Goal: Task Accomplishment & Management: Complete application form

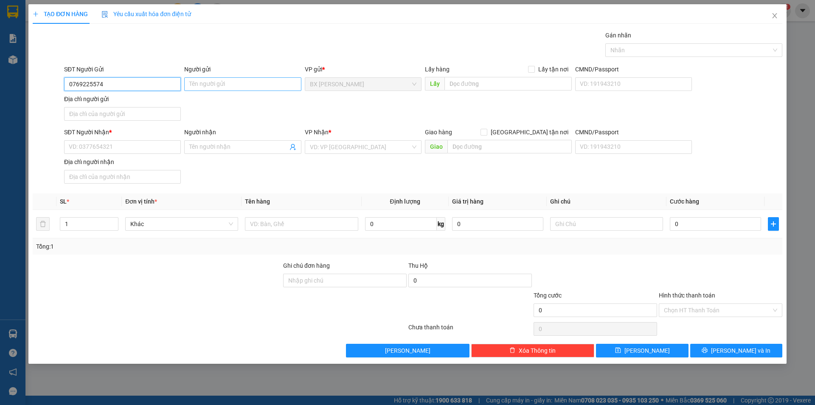
type input "0769225574"
click at [243, 82] on input "Người gửi" at bounding box center [242, 84] width 117 height 14
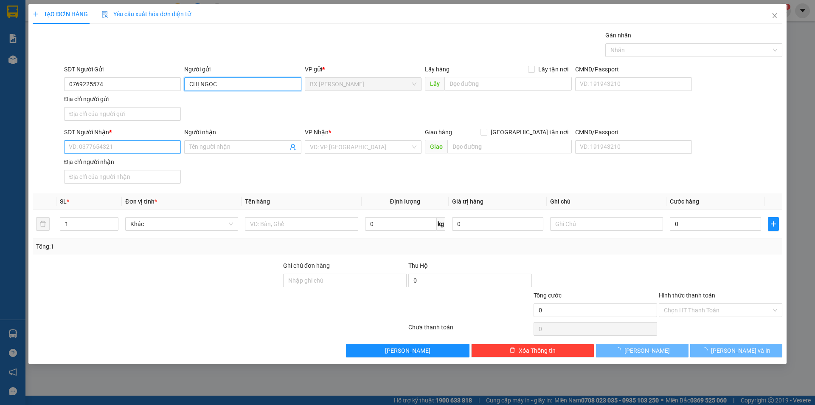
type input "CHỊ NGỌC"
click at [112, 148] on input "SĐT Người Nhận *" at bounding box center [122, 147] width 117 height 14
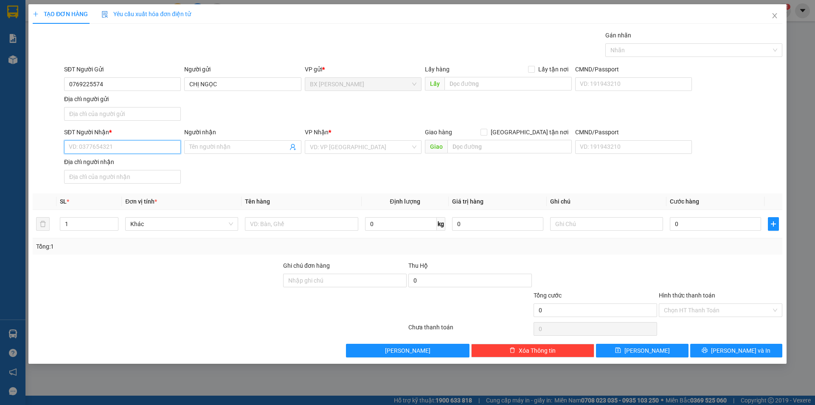
type input "0"
drag, startPoint x: 122, startPoint y: 87, endPoint x: 10, endPoint y: 81, distance: 112.7
click at [4, 82] on div "TẠO ĐƠN HÀNG Yêu cầu xuất hóa đơn điện tử Transit Pickup Surcharge Ids Transit …" at bounding box center [407, 202] width 815 height 405
click at [125, 146] on input "SĐT Người Nhận *" at bounding box center [122, 147] width 117 height 14
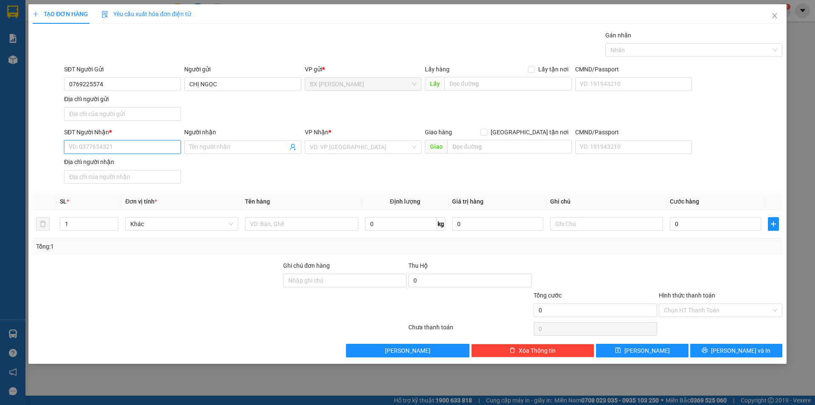
paste input "0769225574"
type input "0769225574"
drag, startPoint x: 123, startPoint y: 83, endPoint x: 110, endPoint y: 85, distance: 13.0
click at [16, 77] on div "TẠO ĐƠN HÀNG Yêu cầu xuất hóa đơn điện tử Transit Pickup Surcharge Ids Transit …" at bounding box center [407, 202] width 815 height 405
click at [132, 82] on input "SĐT Người Gửi" at bounding box center [122, 84] width 117 height 14
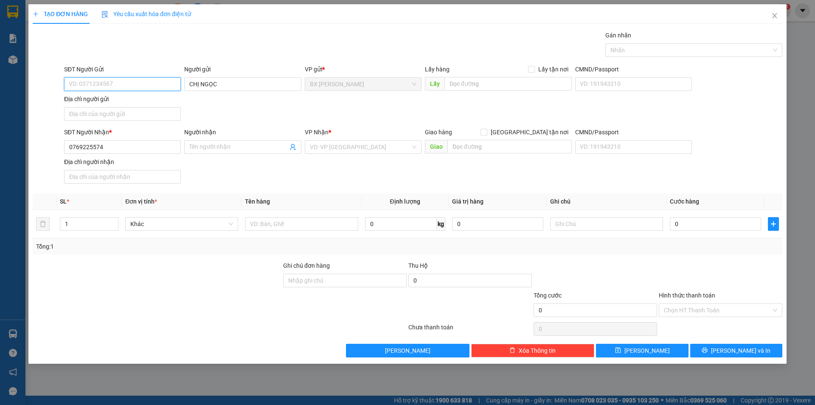
click at [104, 80] on input "SĐT Người Gửi" at bounding box center [122, 84] width 117 height 14
paste input "0769225574"
type input "0769225574"
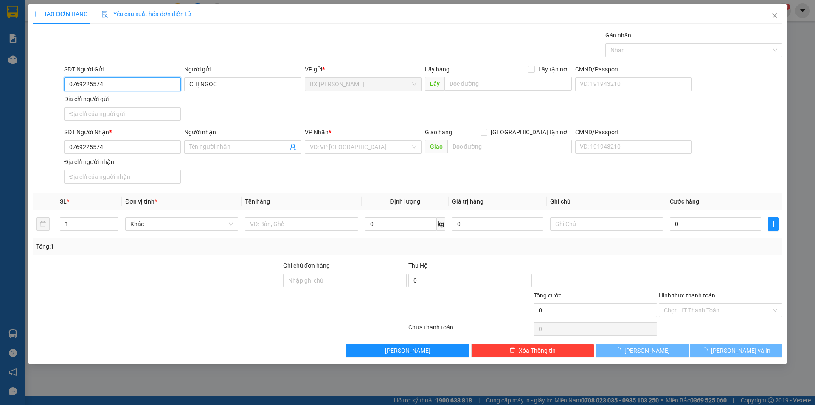
click at [139, 80] on input "0769225574" at bounding box center [122, 84] width 117 height 14
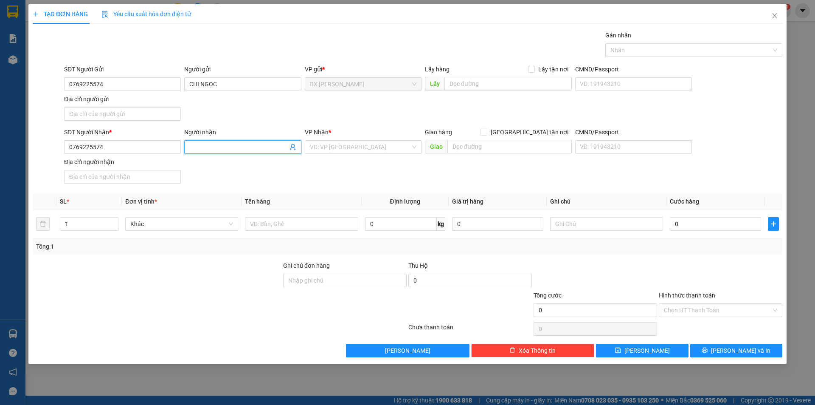
click at [223, 144] on input "Người nhận" at bounding box center [238, 146] width 98 height 9
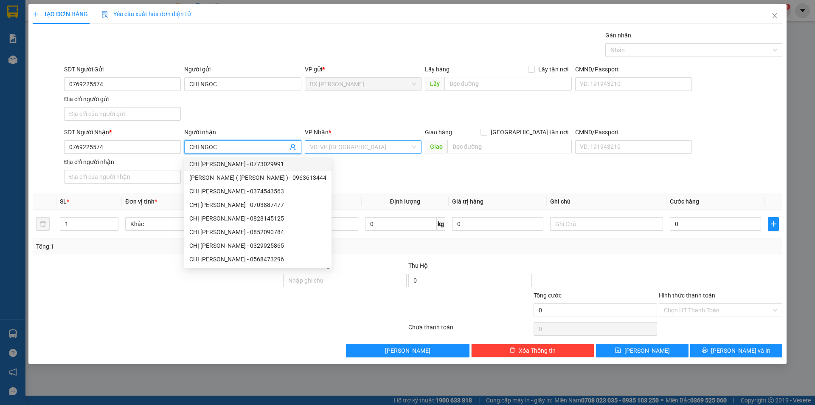
type input "CHỊ NGỌC"
click at [380, 149] on input "search" at bounding box center [360, 147] width 101 height 13
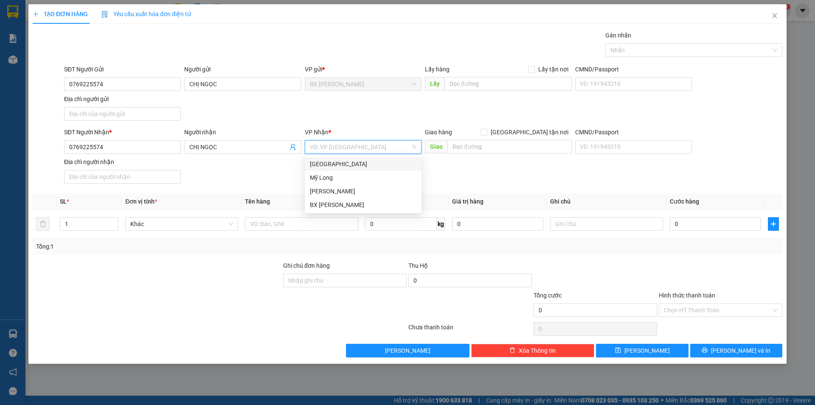
click at [373, 163] on div "[GEOGRAPHIC_DATA]" at bounding box center [363, 163] width 107 height 9
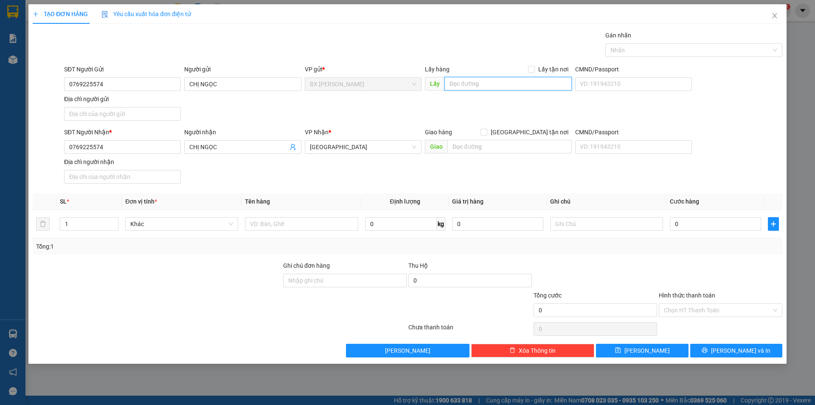
click at [484, 82] on input "text" at bounding box center [507, 84] width 127 height 14
click at [501, 144] on input "text" at bounding box center [509, 147] width 124 height 14
type input "TTP TÂN AN"
click at [306, 215] on td at bounding box center [302, 224] width 120 height 28
click at [307, 223] on input "text" at bounding box center [301, 224] width 113 height 14
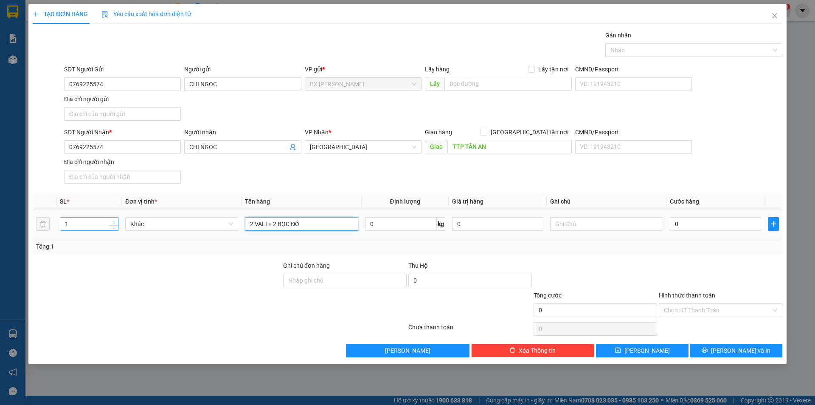
type input "2 VALI + 2 BỌC ĐỒ"
click at [114, 222] on icon "up" at bounding box center [114, 221] width 3 height 3
type input "4"
click at [114, 222] on icon "up" at bounding box center [114, 221] width 3 height 3
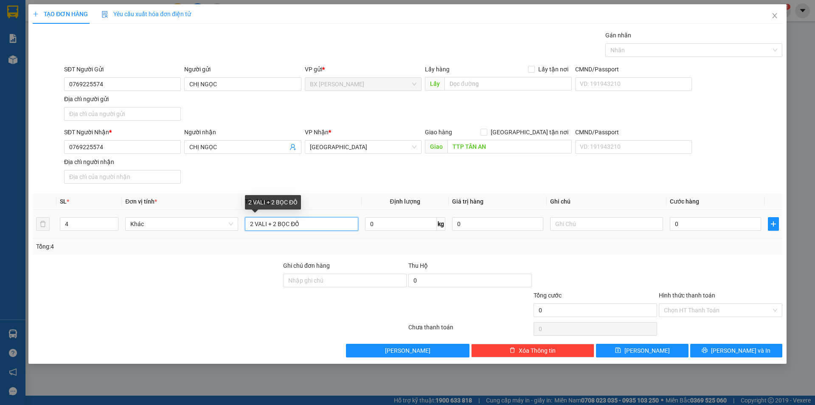
click at [318, 220] on input "2 VALI + 2 BỌC ĐỒ" at bounding box center [301, 224] width 113 height 14
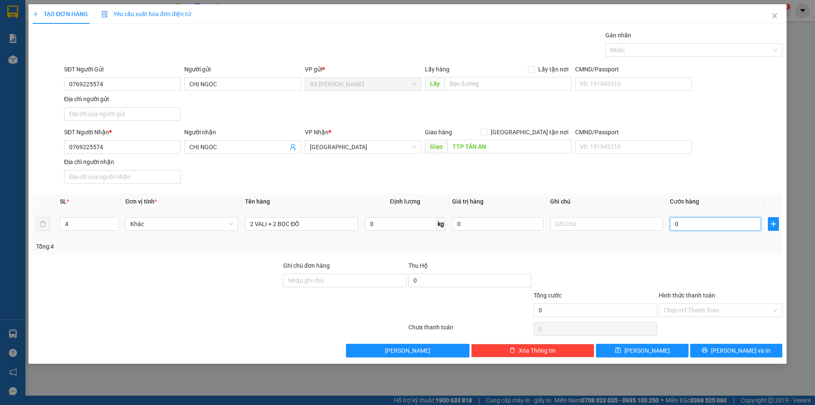
click at [723, 224] on input "0" at bounding box center [715, 224] width 91 height 14
click at [695, 219] on input "0" at bounding box center [715, 224] width 91 height 14
type input "03"
type input "3"
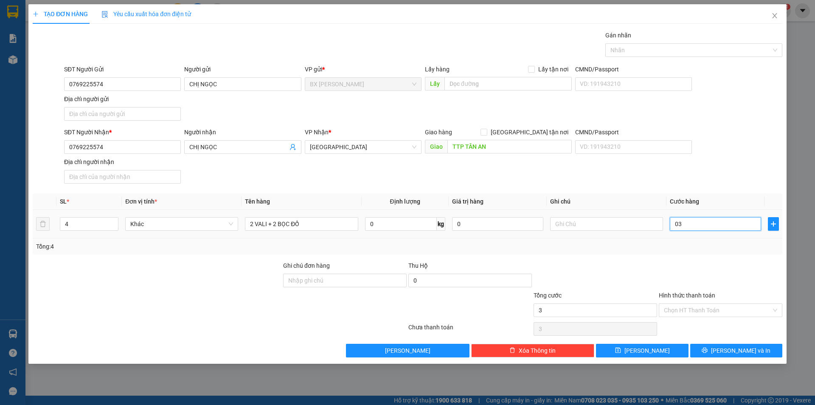
type input "030"
type input "30"
type input "0.300"
type input "300"
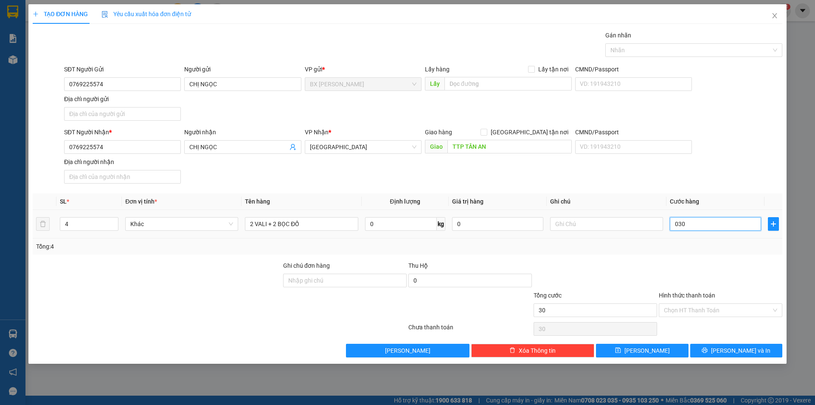
type input "300"
type input "03.000"
type input "3.000"
type input "030.000"
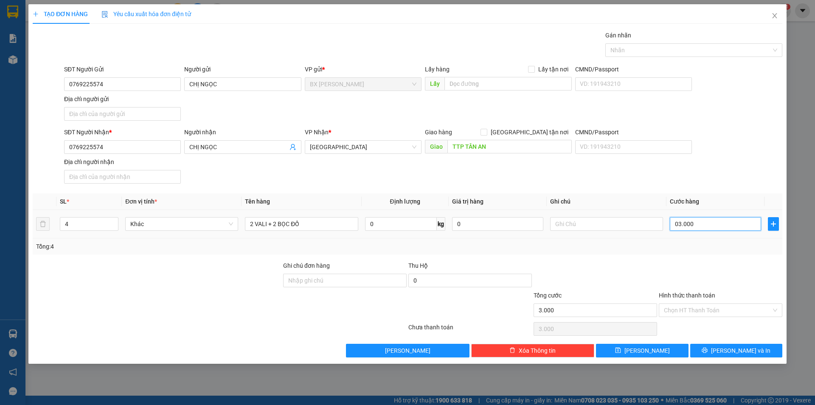
type input "30.000"
type input "0.300.000"
type input "300.000"
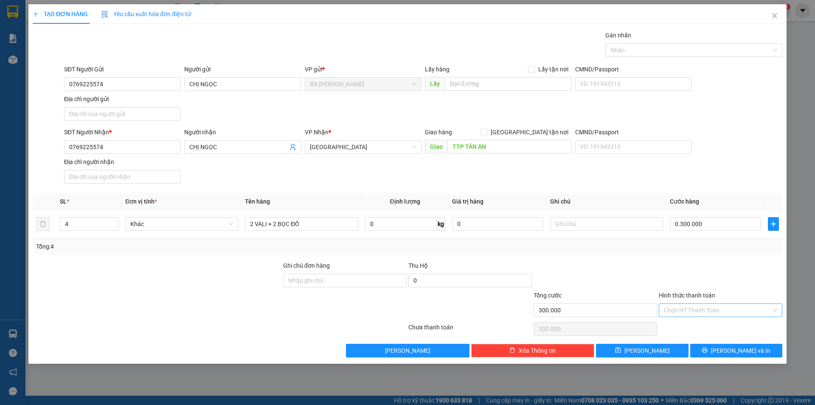
type input "300.000"
click at [697, 310] on input "Hình thức thanh toán" at bounding box center [717, 310] width 107 height 13
click at [701, 329] on div "Tại văn phòng" at bounding box center [720, 326] width 113 height 9
type input "0"
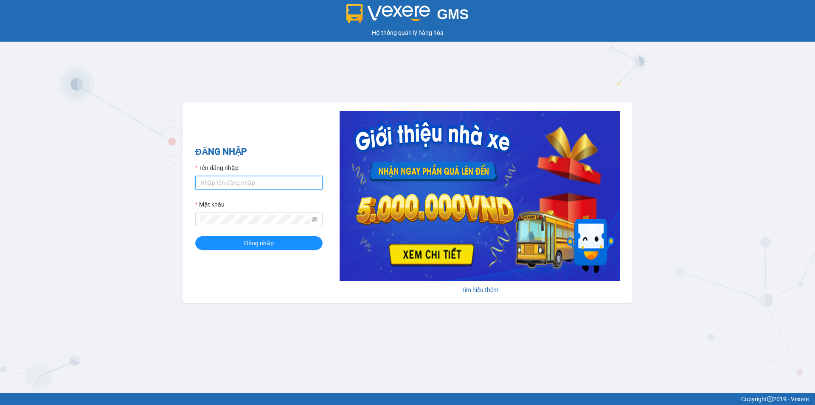
type input "linh.quochoang"
click at [279, 190] on form "Tên đăng nhập linh.quochoang Mật khẩu Đăng nhập" at bounding box center [258, 206] width 127 height 87
click at [266, 246] on span "Đăng nhập" at bounding box center [259, 242] width 30 height 9
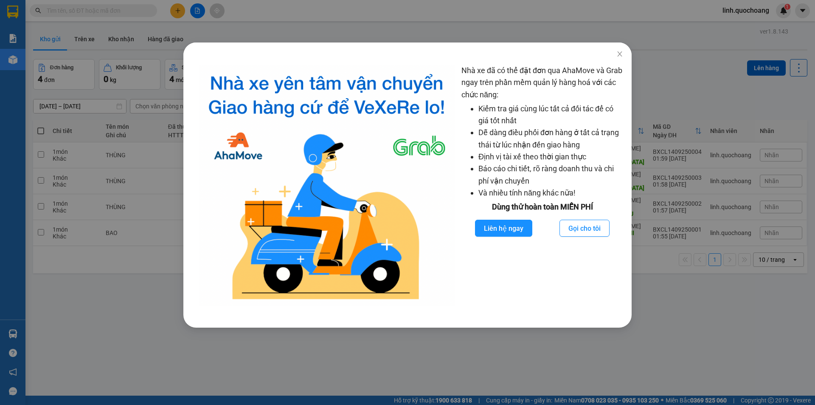
click at [329, 25] on div "Nhà xe đã có thể đặt đơn qua AhaMove và Grab ngay trên phần mềm quản lý hàng ho…" at bounding box center [407, 202] width 815 height 405
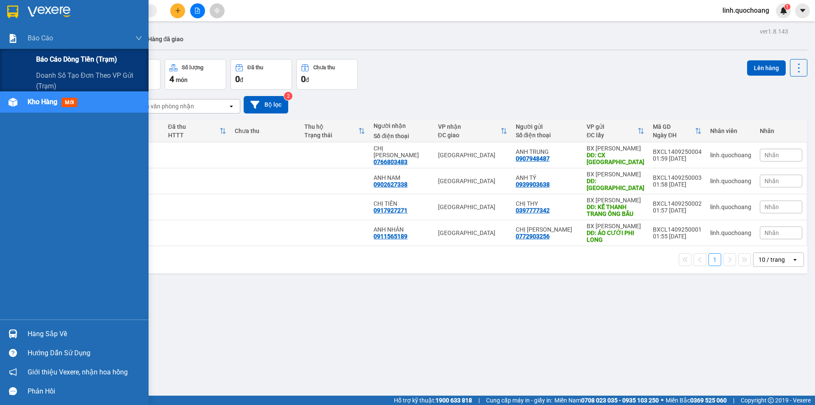
click at [42, 62] on span "Báo cáo dòng tiền (trạm)" at bounding box center [76, 59] width 81 height 11
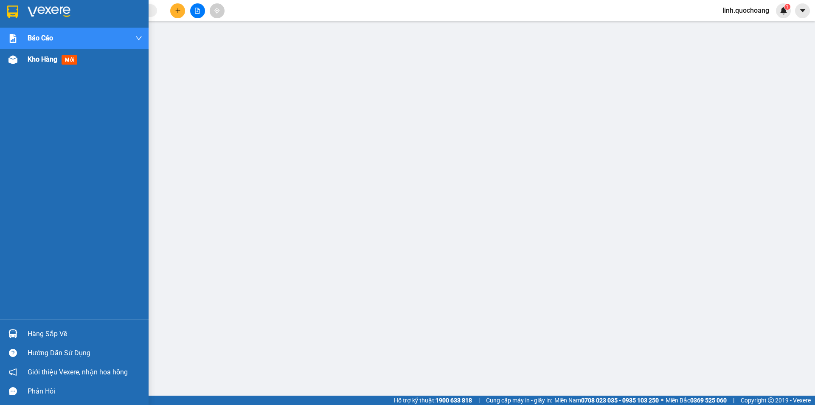
click at [8, 66] on div at bounding box center [13, 59] width 15 height 15
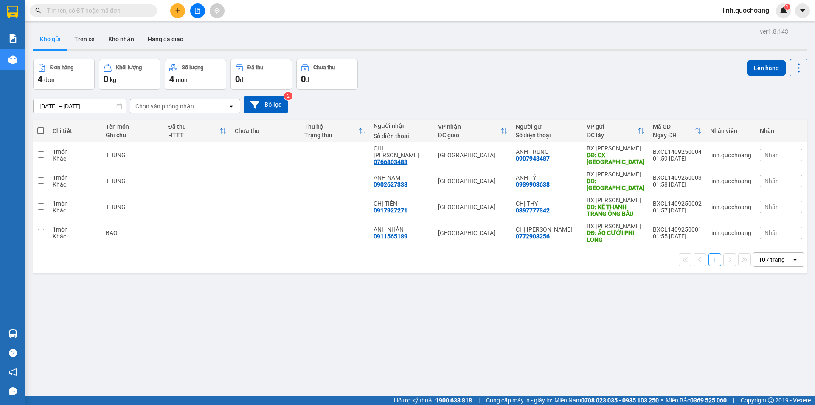
click at [177, 8] on icon "plus" at bounding box center [178, 11] width 6 height 6
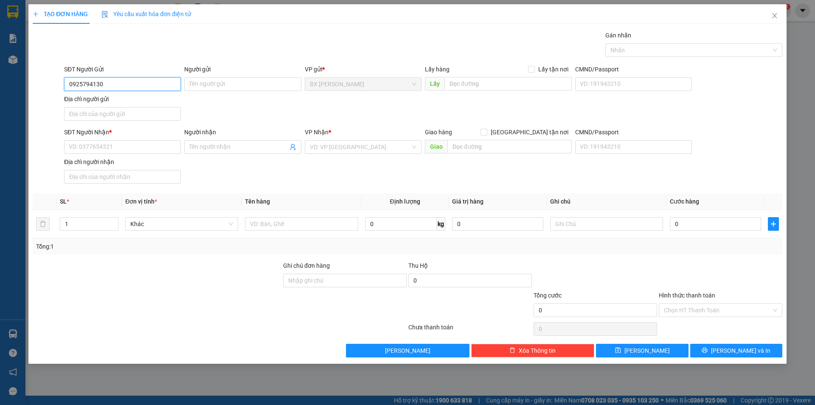
drag, startPoint x: 110, startPoint y: 86, endPoint x: 53, endPoint y: 89, distance: 56.5
click at [53, 89] on div "SĐT Người Gửi 0925794130 0925794130 Người gửi Tên người gửi VP gửi * [PERSON_NA…" at bounding box center [407, 94] width 751 height 59
type input "0925794130"
click at [213, 86] on input "Người gửi" at bounding box center [242, 84] width 117 height 14
type input "CHỊ NHƯ [PERSON_NAME]"
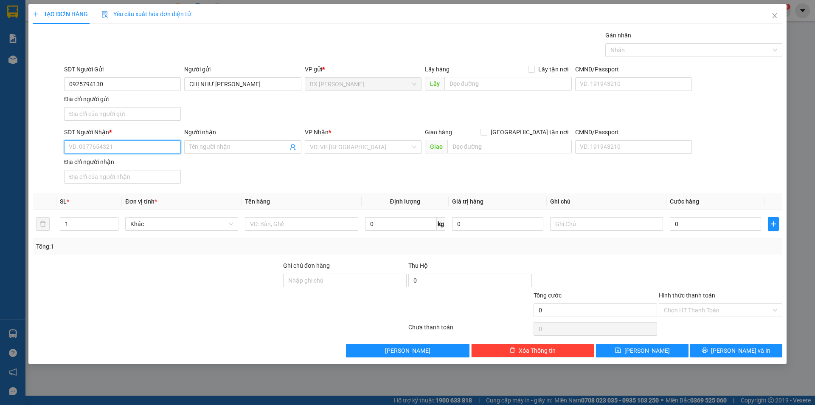
click at [132, 144] on input "SĐT Người Nhận *" at bounding box center [122, 147] width 117 height 14
click at [106, 149] on input "SĐT Người Nhận *" at bounding box center [122, 147] width 117 height 14
paste input "0925794130"
type input "0925794130"
click at [231, 148] on input "Người nhận" at bounding box center [238, 146] width 98 height 9
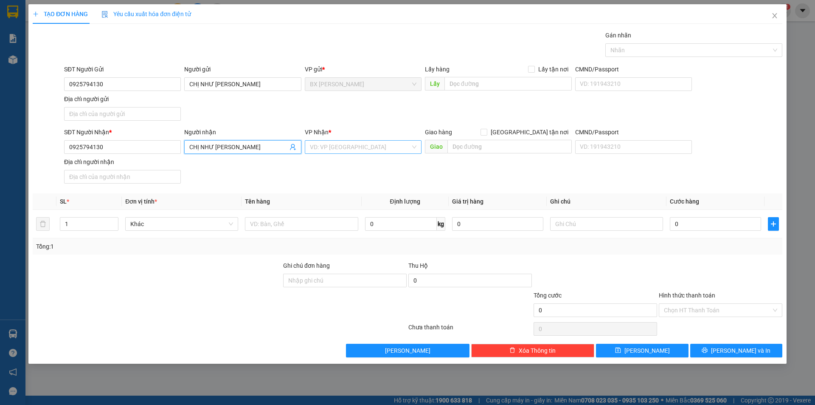
type input "CHỊ NHƯ [PERSON_NAME]"
click at [385, 146] on input "search" at bounding box center [360, 147] width 101 height 13
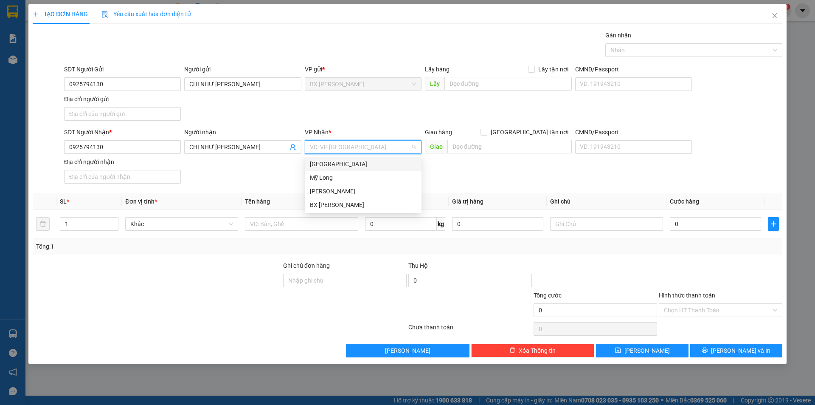
click at [378, 169] on div "[GEOGRAPHIC_DATA]" at bounding box center [363, 164] width 117 height 14
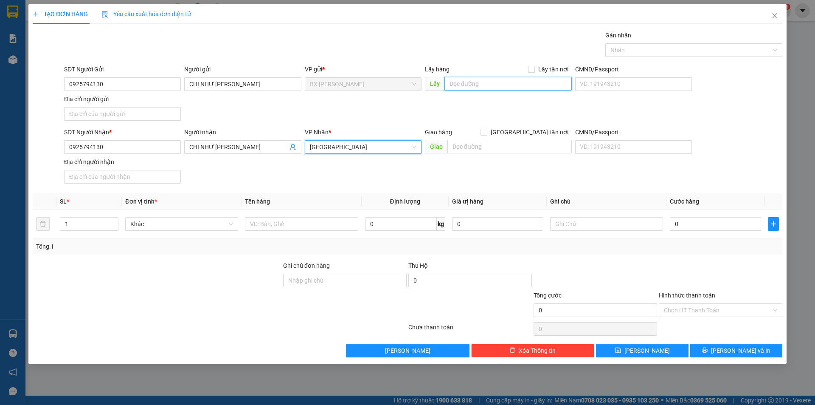
click at [514, 83] on input "text" at bounding box center [507, 84] width 127 height 14
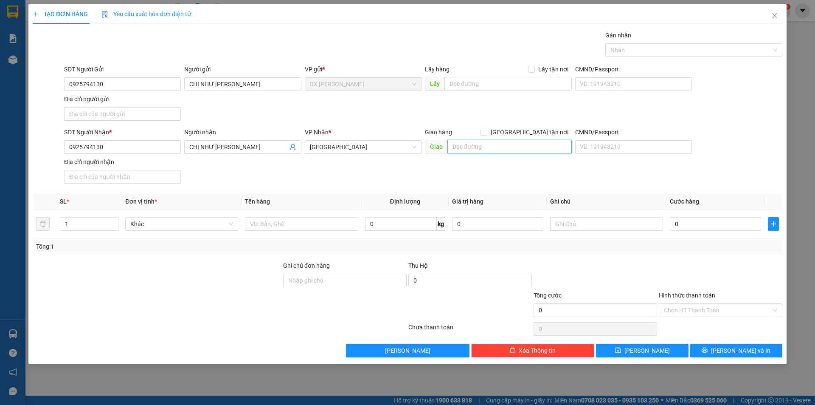
click at [500, 151] on input "text" at bounding box center [509, 147] width 124 height 14
type input "TTP TÂN AN"
click at [291, 222] on input "text" at bounding box center [301, 224] width 113 height 14
click at [116, 221] on span "Increase Value" at bounding box center [113, 221] width 9 height 8
click at [116, 221] on span "up" at bounding box center [113, 221] width 5 height 5
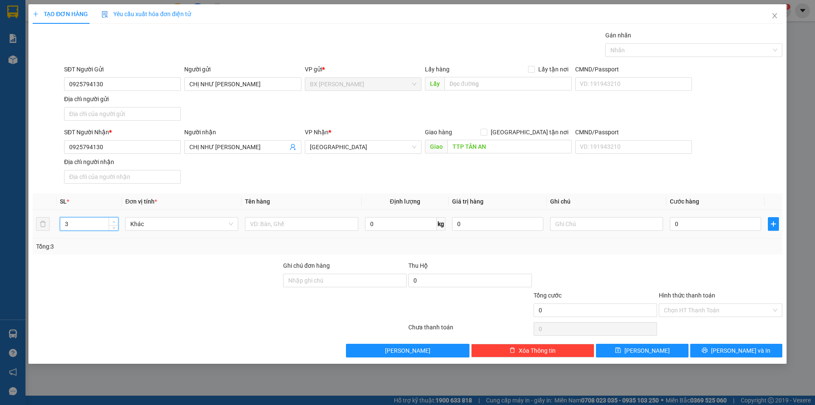
type input "4"
click at [115, 221] on span "up" at bounding box center [113, 221] width 5 height 5
click at [314, 228] on input "text" at bounding box center [301, 224] width 113 height 14
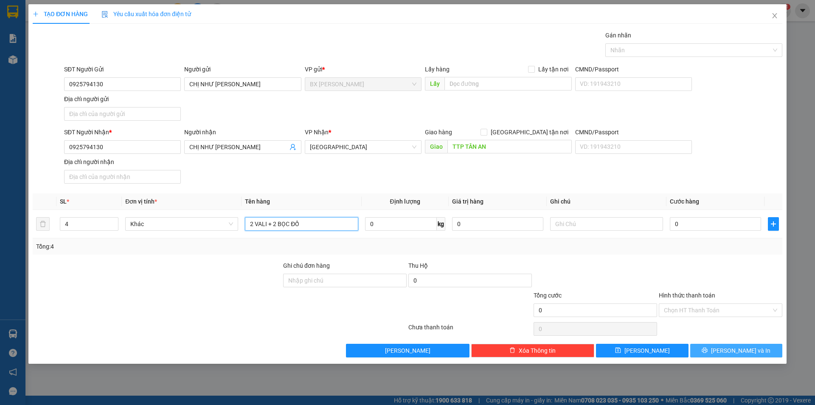
type input "2 VALI + 2 BỌC ĐỒ"
click at [705, 350] on button "[PERSON_NAME] và In" at bounding box center [736, 350] width 92 height 14
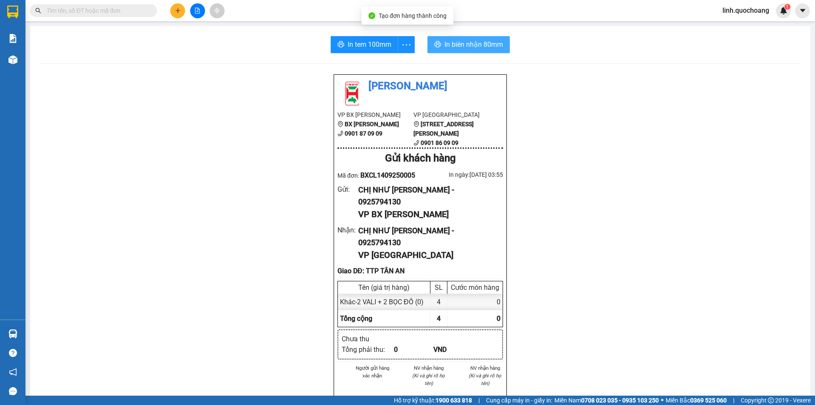
click at [458, 38] on button "In biên nhận 80mm" at bounding box center [469, 44] width 82 height 17
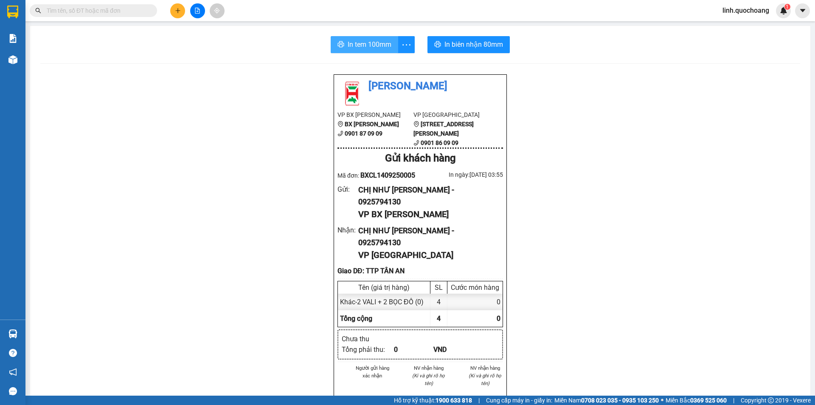
click at [362, 49] on span "In tem 100mm" at bounding box center [370, 44] width 44 height 11
click at [355, 45] on span "In tem 100mm" at bounding box center [370, 44] width 44 height 11
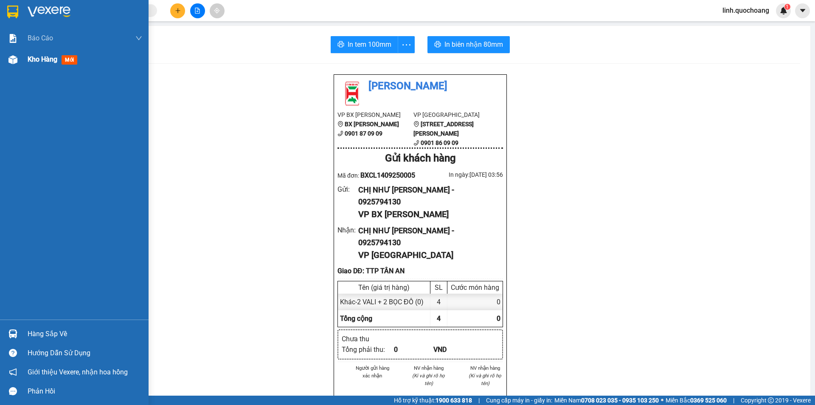
click at [25, 61] on div "Kho hàng mới" at bounding box center [74, 59] width 149 height 21
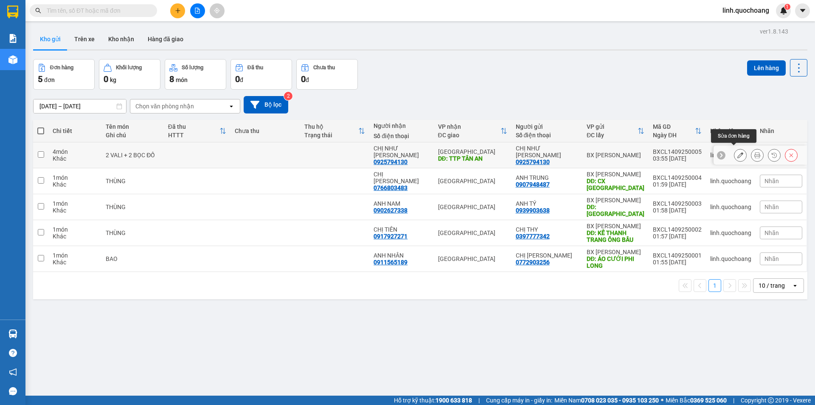
click at [737, 152] on icon at bounding box center [740, 155] width 6 height 6
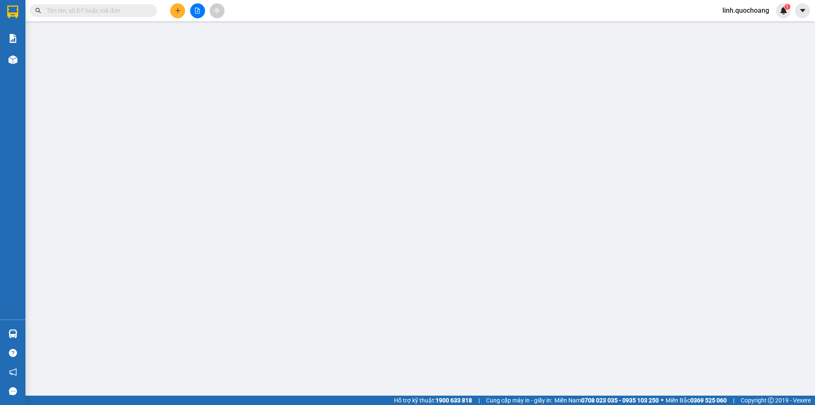
type input "0925794130"
type input "CHỊ NHƯ [PERSON_NAME]"
type input "0925794130"
type input "CHỊ NHƯ [PERSON_NAME]"
type input "TTP TÂN AN"
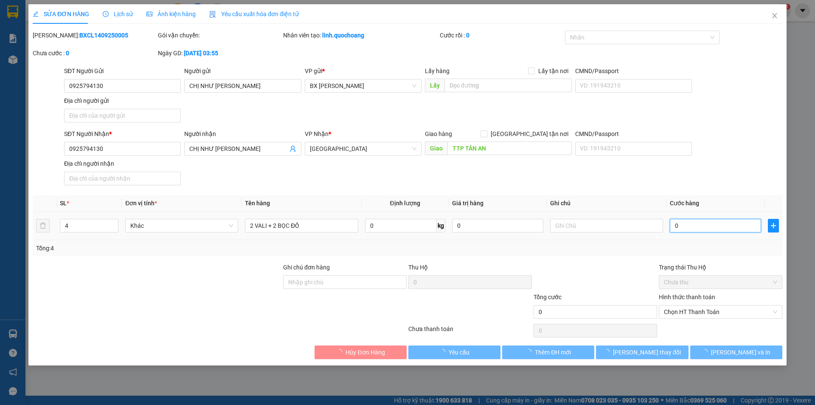
click at [704, 225] on input "0" at bounding box center [715, 226] width 91 height 14
type input "3"
type input "30"
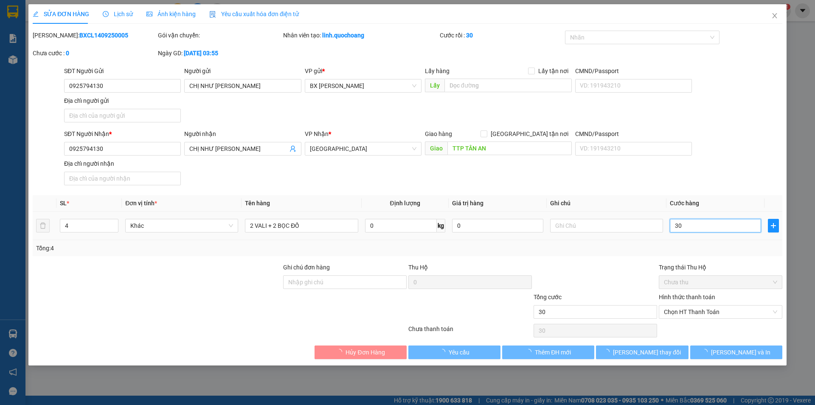
type input "300"
type input "3.000"
type input "30.000"
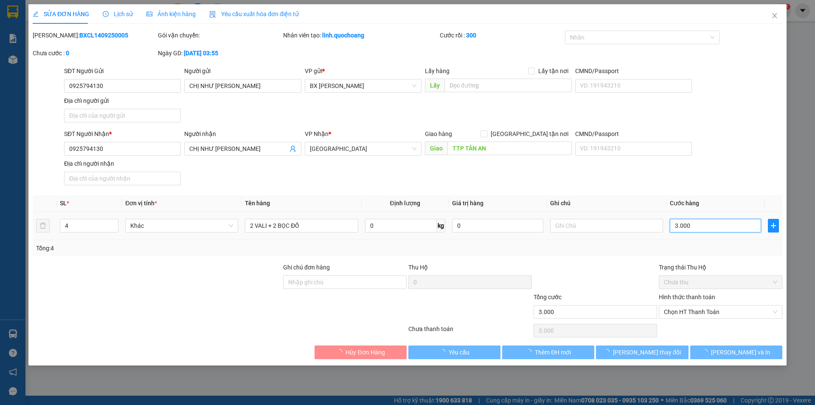
type input "30.000"
type input "300.000"
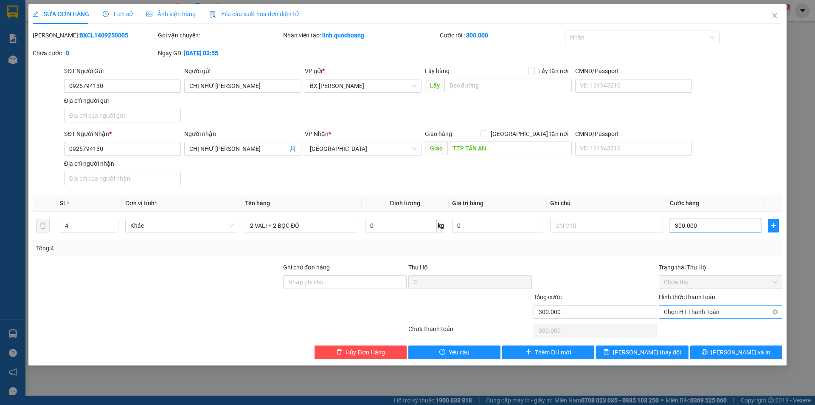
click at [695, 313] on span "Chọn HT Thanh Toán" at bounding box center [720, 311] width 113 height 13
click at [700, 329] on div "Tại văn phòng" at bounding box center [720, 328] width 113 height 9
type input "0"
click at [719, 353] on button "[PERSON_NAME] và In" at bounding box center [736, 352] width 92 height 14
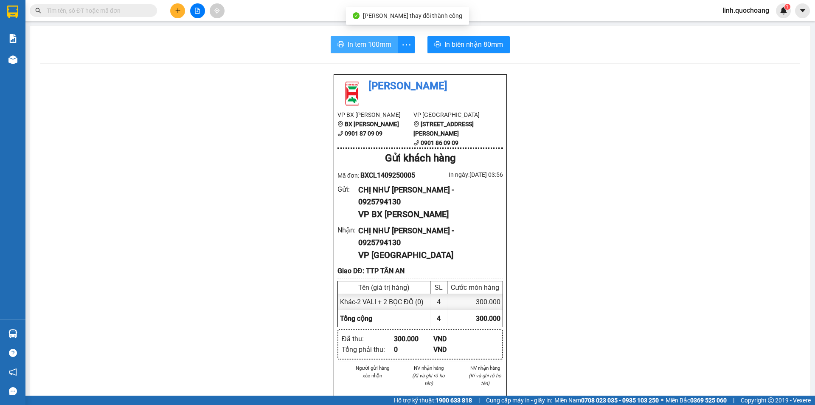
click at [365, 45] on span "In tem 100mm" at bounding box center [370, 44] width 44 height 11
click at [357, 36] on div "In tem 100mm In biên nhận 80mm Quốc Hoàng VP BX [PERSON_NAME] BX Cao Lãnh 0901 …" at bounding box center [420, 370] width 780 height 688
click at [362, 43] on span "In tem 100mm" at bounding box center [370, 44] width 44 height 11
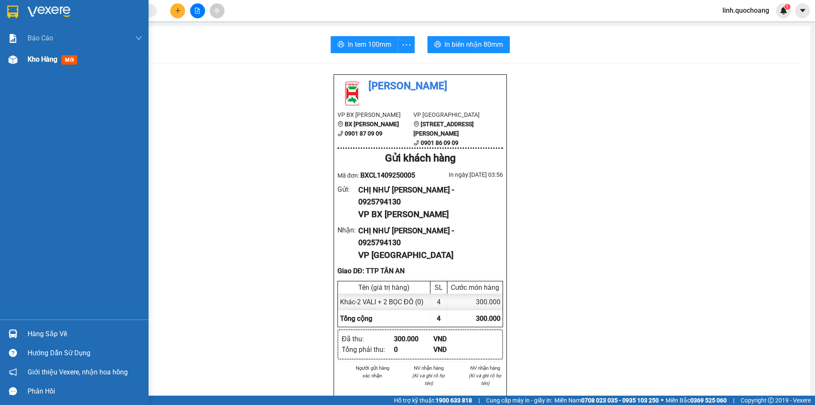
click at [39, 59] on span "Kho hàng" at bounding box center [43, 59] width 30 height 8
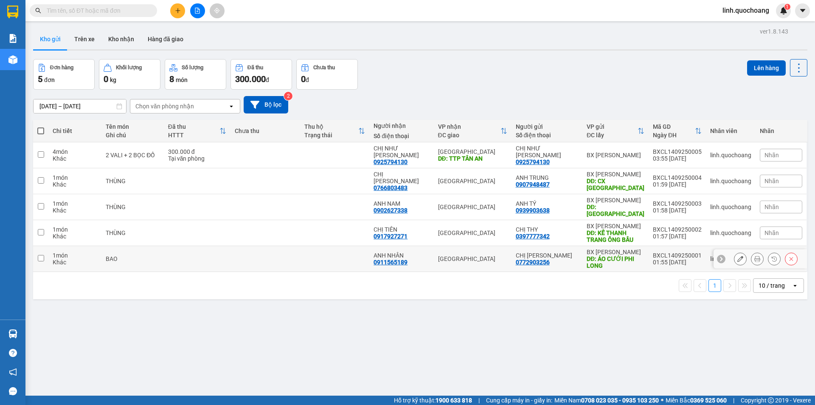
click at [333, 249] on td at bounding box center [334, 259] width 69 height 26
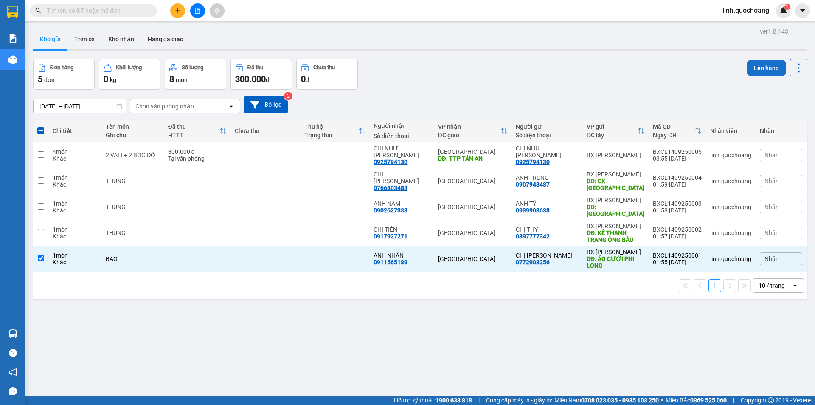
click at [760, 73] on button "Lên hàng" at bounding box center [766, 67] width 39 height 15
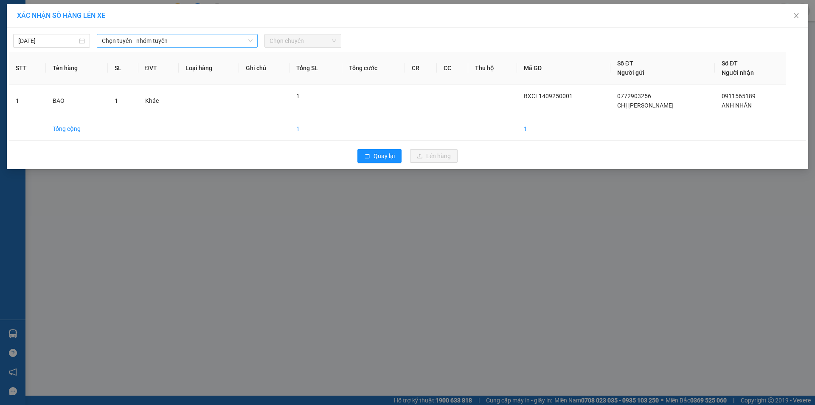
click at [216, 42] on span "Chọn tuyến - nhóm tuyến" at bounding box center [177, 40] width 151 height 13
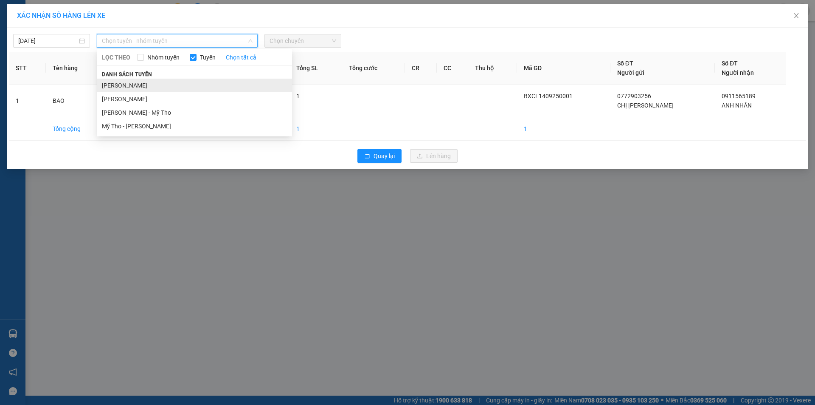
click at [221, 84] on li "[PERSON_NAME]" at bounding box center [194, 86] width 195 height 14
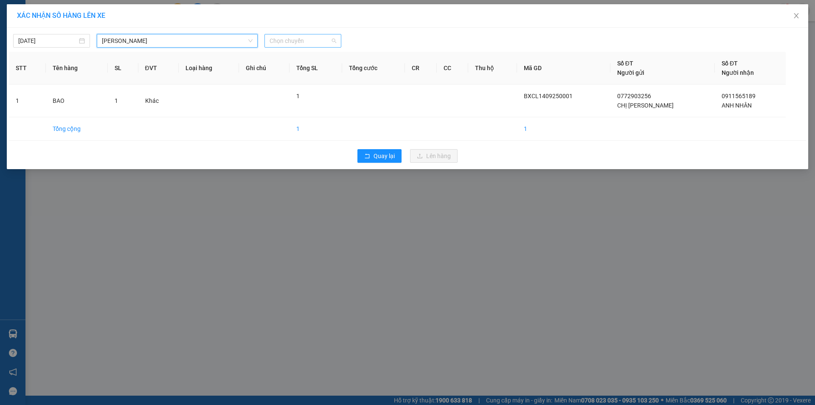
click at [287, 35] on span "Chọn chuyến" at bounding box center [303, 40] width 67 height 13
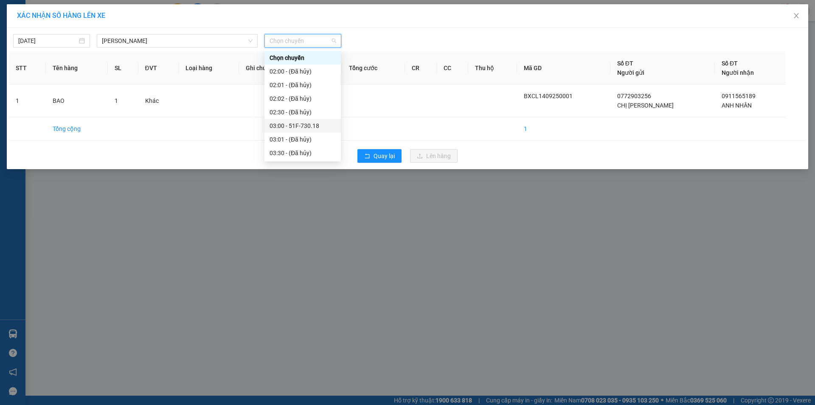
click at [304, 127] on div "03:00 - 51F-730.18" at bounding box center [303, 125] width 66 height 9
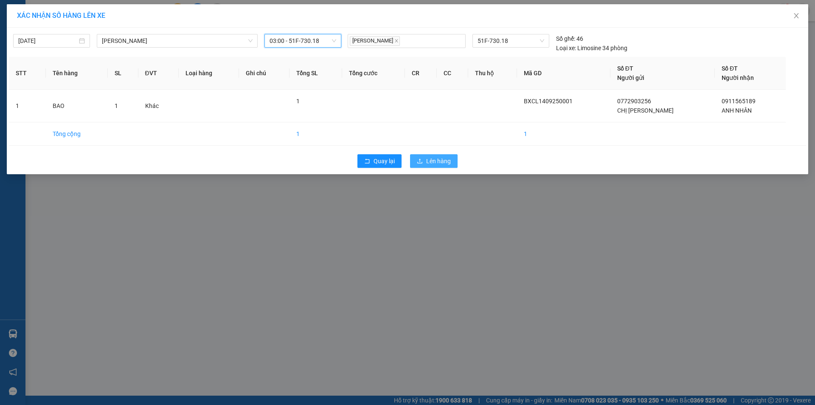
click at [437, 161] on span "Lên hàng" at bounding box center [438, 160] width 25 height 9
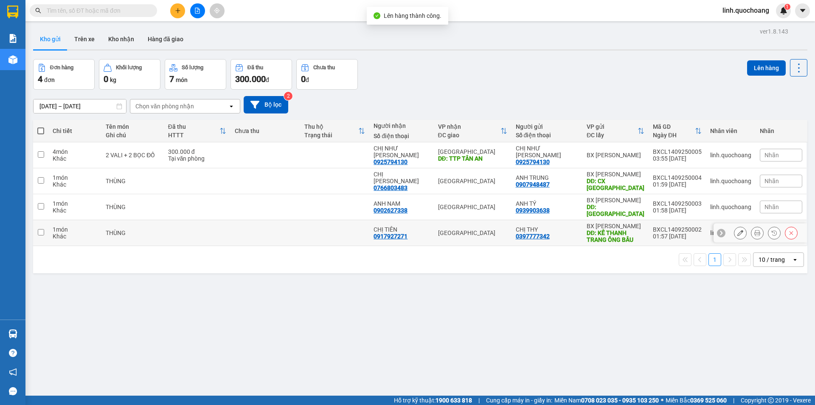
click at [311, 220] on td at bounding box center [334, 233] width 69 height 26
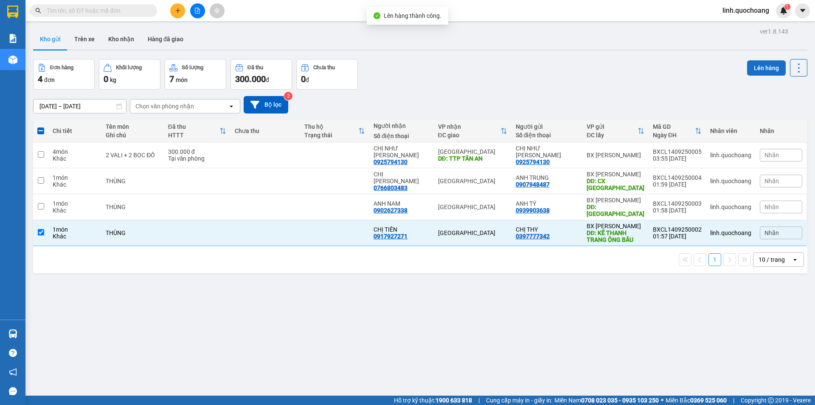
click at [748, 68] on button "Lên hàng" at bounding box center [766, 67] width 39 height 15
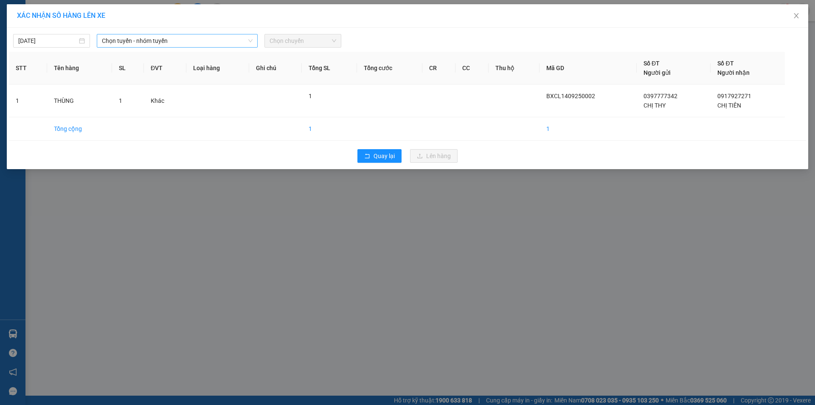
click at [191, 41] on span "Chọn tuyến - nhóm tuyến" at bounding box center [177, 40] width 151 height 13
click at [378, 161] on button "Quay lại" at bounding box center [379, 156] width 44 height 14
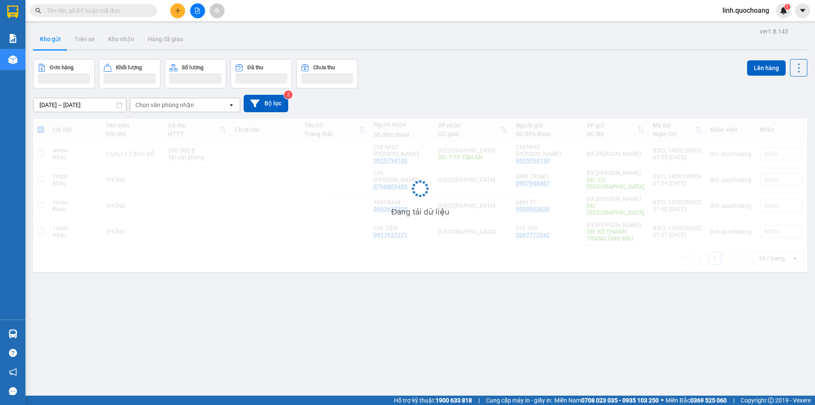
click at [385, 152] on div "Đang tải dữ liệu" at bounding box center [420, 194] width 774 height 153
